Goal: Information Seeking & Learning: Learn about a topic

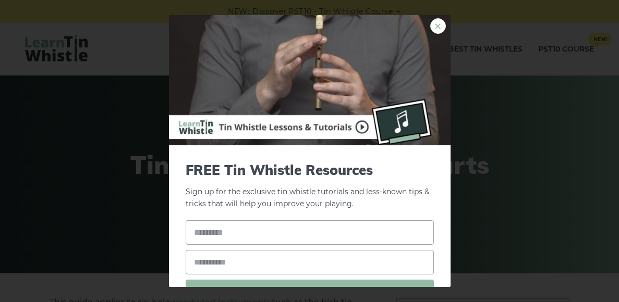
click at [433, 30] on link "×" at bounding box center [438, 26] width 16 height 16
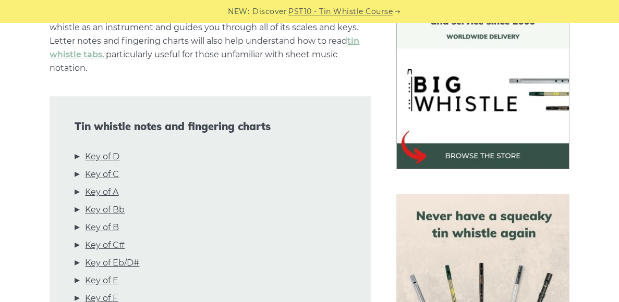
scroll to position [291, 0]
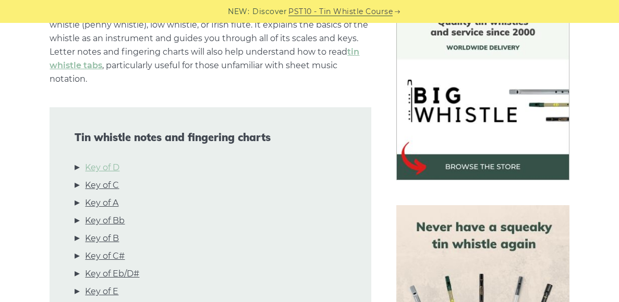
click at [91, 171] on link "Key of D" at bounding box center [102, 168] width 34 height 14
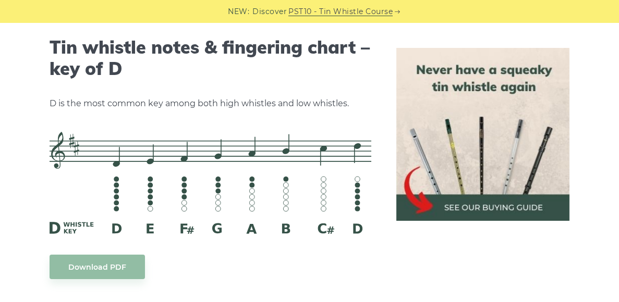
scroll to position [1663, 0]
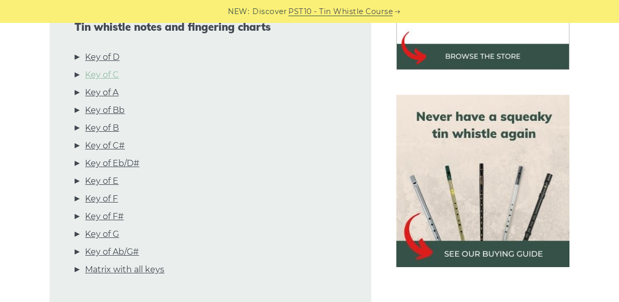
click at [107, 73] on link "Key of C" at bounding box center [102, 75] width 34 height 14
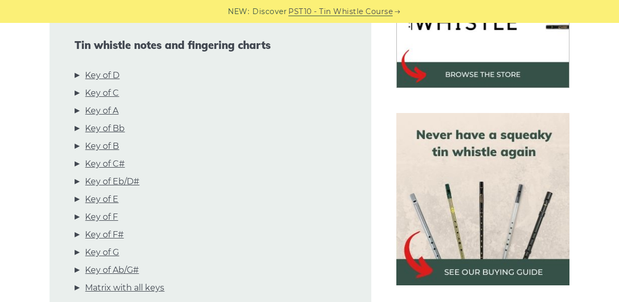
scroll to position [385, 0]
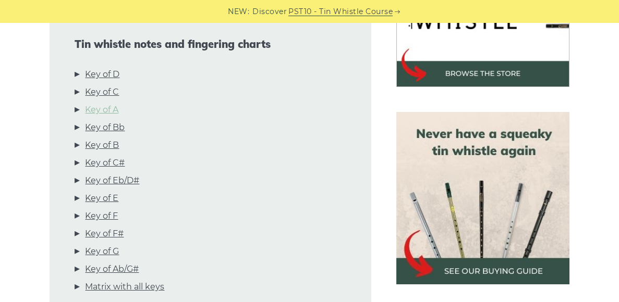
click at [100, 110] on link "Key of A" at bounding box center [101, 110] width 33 height 14
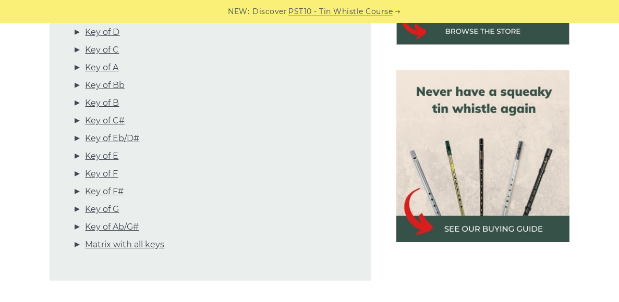
scroll to position [425, 0]
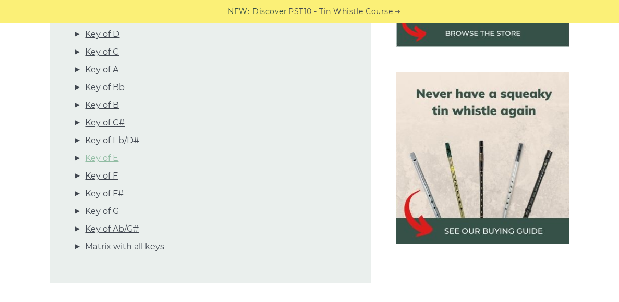
click at [102, 155] on link "Key of E" at bounding box center [101, 159] width 33 height 14
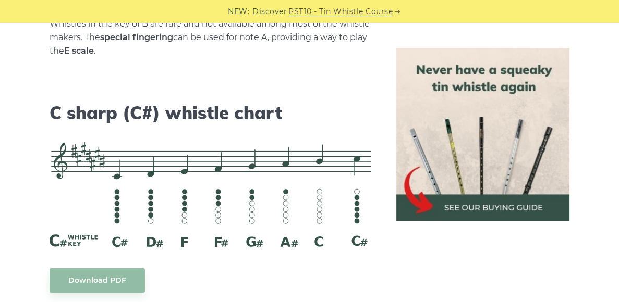
scroll to position [3795, 0]
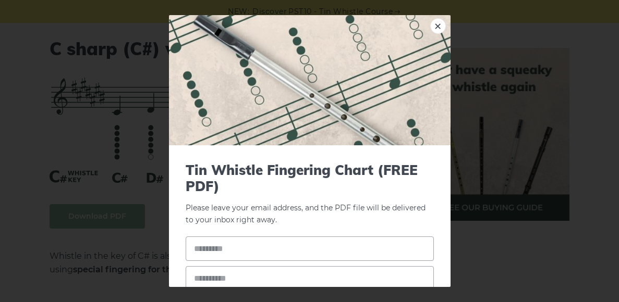
scroll to position [3861, 0]
click at [240, 249] on input "text" at bounding box center [310, 249] width 248 height 24
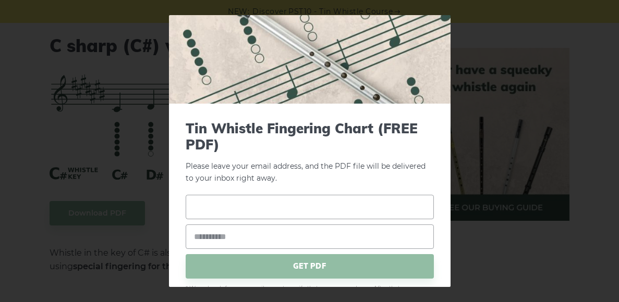
scroll to position [47, 0]
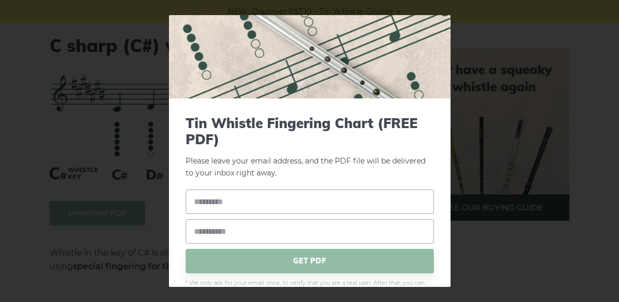
click at [162, 23] on div "× Tin Whistle Fingering Chart (FREE PDF) Please leave your email address, and t…" at bounding box center [309, 151] width 619 height 302
click at [368, 4] on div "× Tin Whistle Fingering Chart (FREE PDF) Please leave your email address, and t…" at bounding box center [309, 151] width 619 height 302
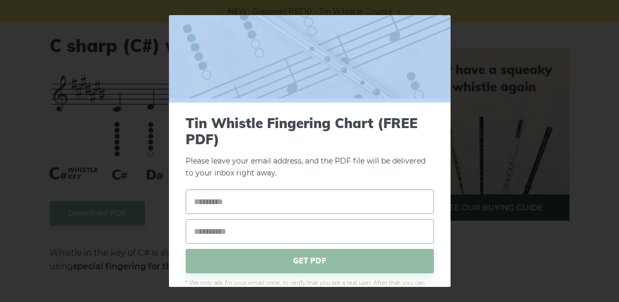
scroll to position [46, 0]
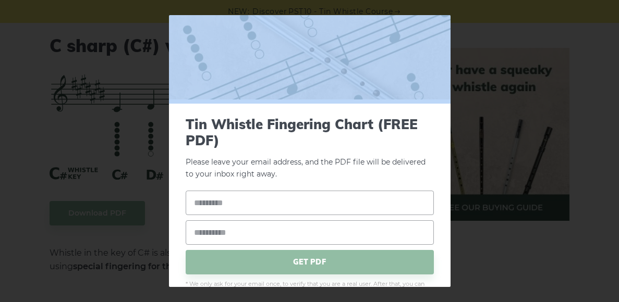
drag, startPoint x: 452, startPoint y: 16, endPoint x: 392, endPoint y: 57, distance: 72.7
click at [392, 57] on div "× Tin Whistle Fingering Chart (FREE PDF) Please leave your email address, and t…" at bounding box center [309, 151] width 619 height 302
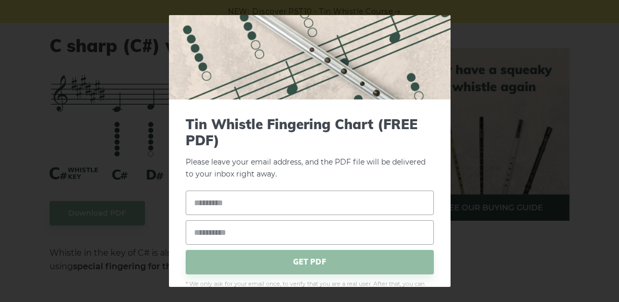
click at [116, 165] on div "× Tin Whistle Fingering Chart (FREE PDF) Please leave your email address, and t…" at bounding box center [309, 151] width 619 height 302
click at [282, 258] on span "GET PDF" at bounding box center [310, 262] width 248 height 24
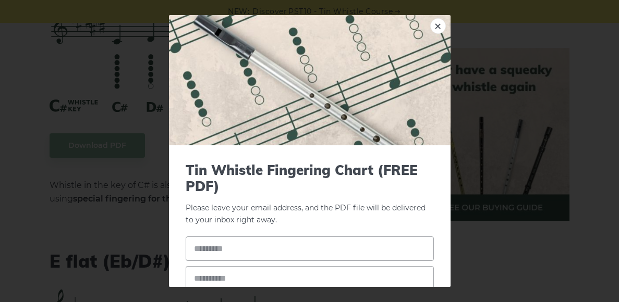
scroll to position [97, 0]
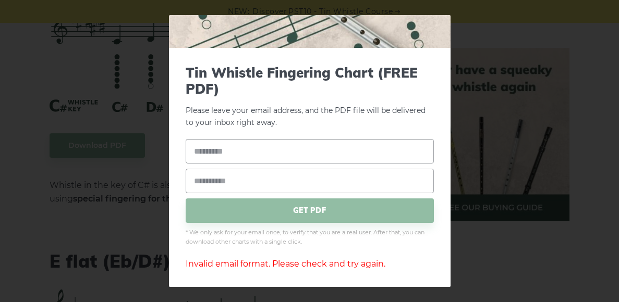
click at [104, 258] on div "× Tin Whistle Fingering Chart (FREE PDF) Please leave your email address, and t…" at bounding box center [309, 151] width 619 height 302
click at [57, 258] on div "× Tin Whistle Fingering Chart (FREE PDF) Please leave your email address, and t…" at bounding box center [309, 151] width 619 height 302
